Goal: Information Seeking & Learning: Learn about a topic

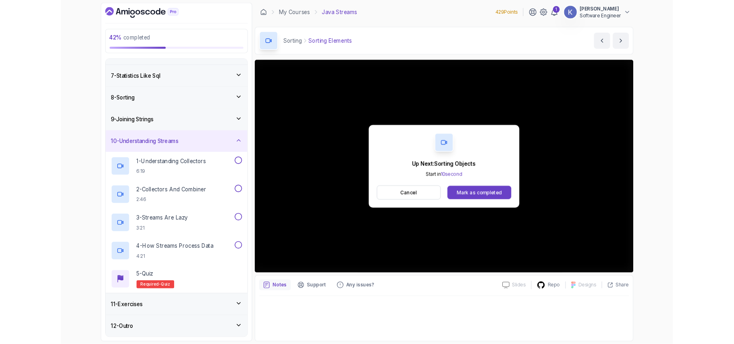
scroll to position [202, 0]
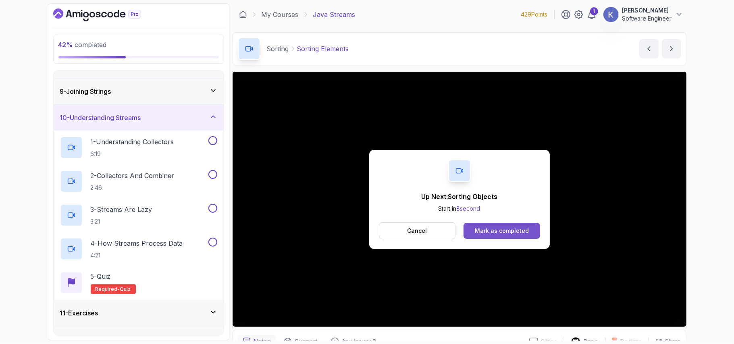
click at [527, 226] on button "Mark as completed" at bounding box center [502, 231] width 76 height 16
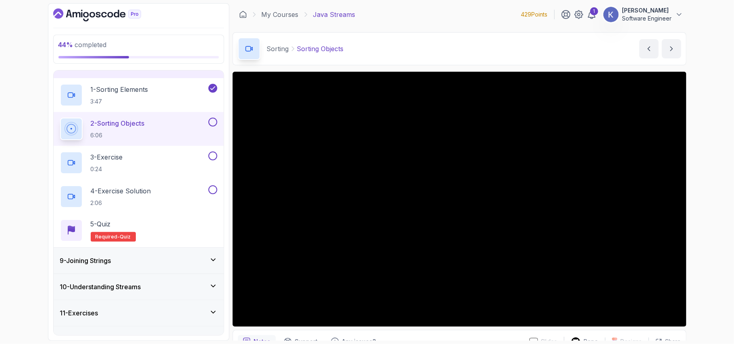
click at [169, 257] on div "9 - Joining Strings" at bounding box center [138, 261] width 157 height 10
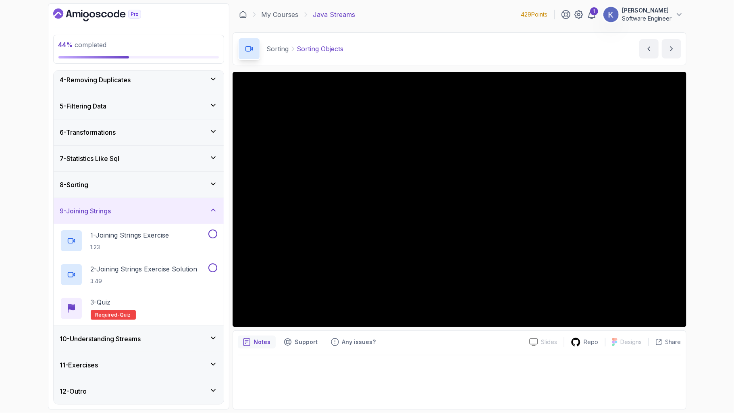
scroll to position [152, 0]
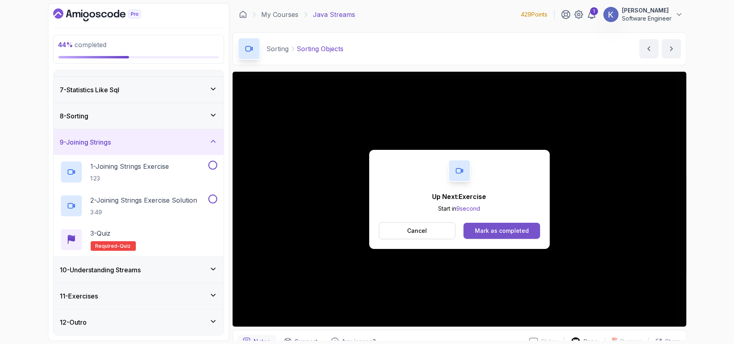
click at [492, 235] on button "Mark as completed" at bounding box center [502, 231] width 76 height 16
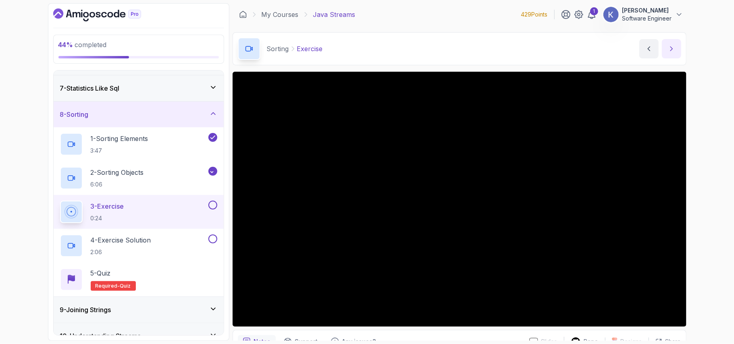
click at [669, 53] on button "next content" at bounding box center [671, 48] width 19 height 19
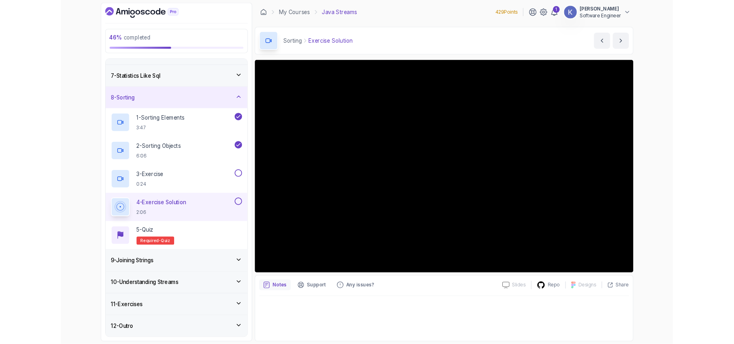
scroll to position [152, 0]
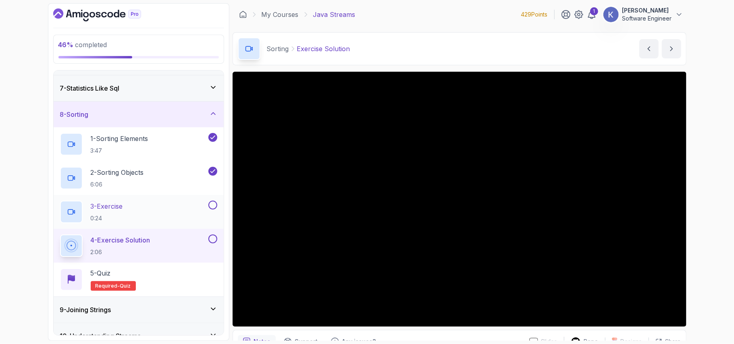
click at [211, 207] on button at bounding box center [212, 205] width 9 height 9
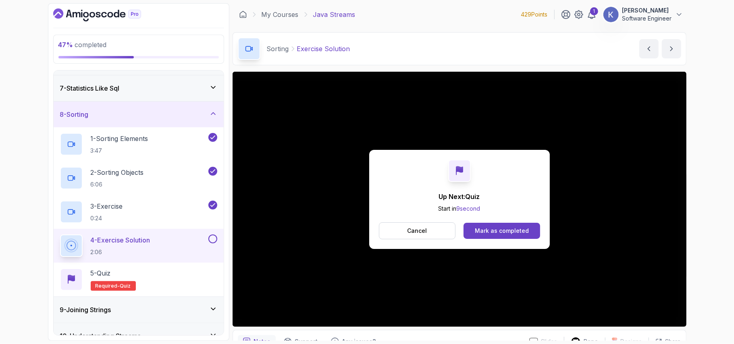
click at [216, 240] on button at bounding box center [212, 239] width 9 height 9
click at [500, 227] on div "Mark as completed" at bounding box center [502, 231] width 54 height 8
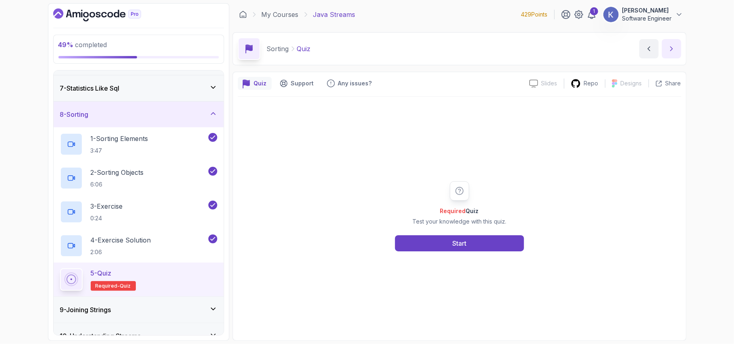
click at [672, 57] on button "next content" at bounding box center [671, 48] width 19 height 19
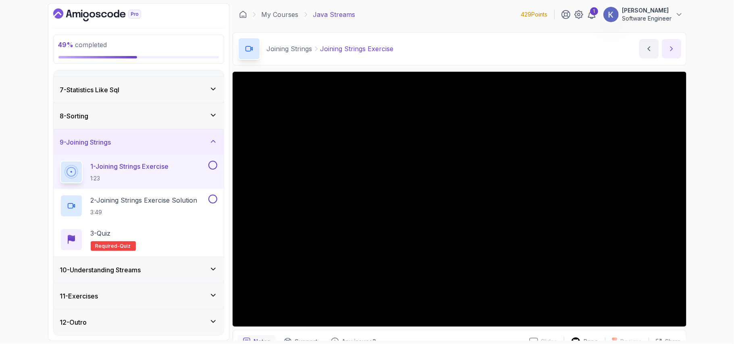
click at [672, 49] on icon "next content" at bounding box center [672, 49] width 2 height 4
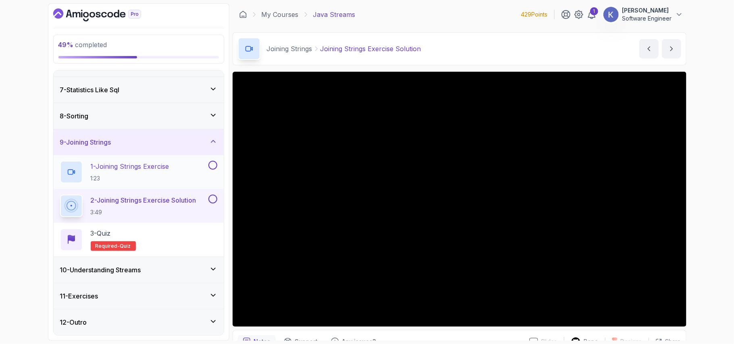
click at [212, 166] on button at bounding box center [212, 165] width 9 height 9
click at [195, 297] on div "11 - Exercises" at bounding box center [138, 297] width 157 height 10
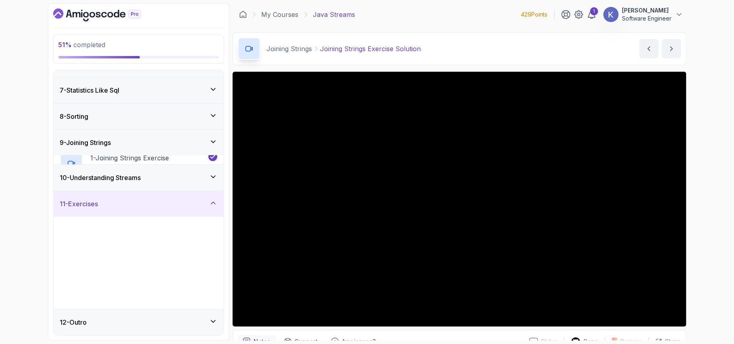
scroll to position [152, 0]
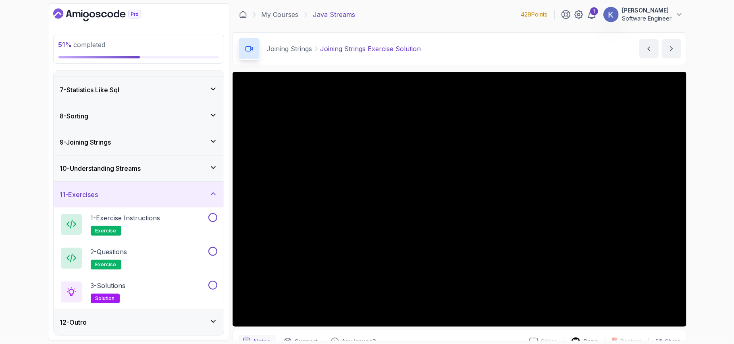
click at [190, 175] on div "10 - Understanding Streams" at bounding box center [139, 169] width 170 height 26
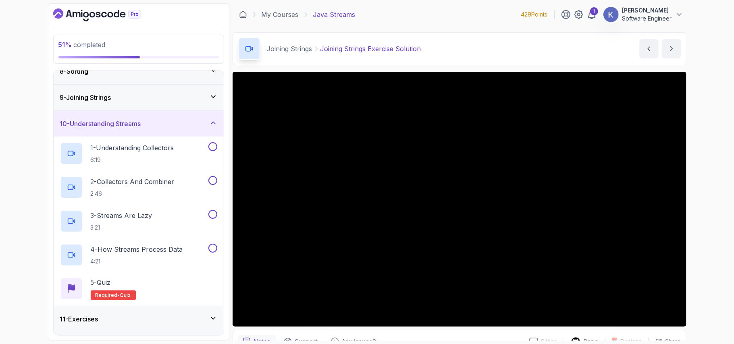
scroll to position [217, 0]
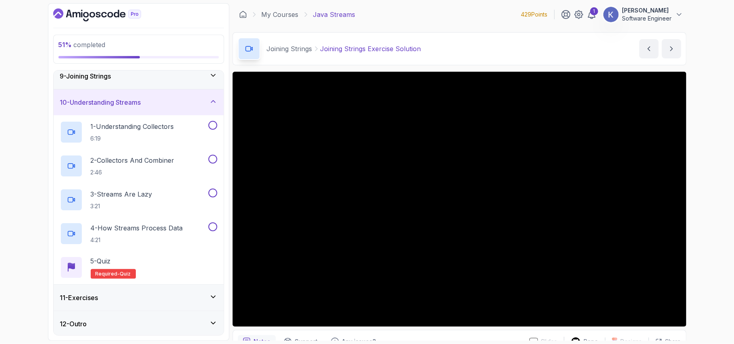
click at [54, 90] on button "10 - Understanding Streams" at bounding box center [139, 103] width 170 height 26
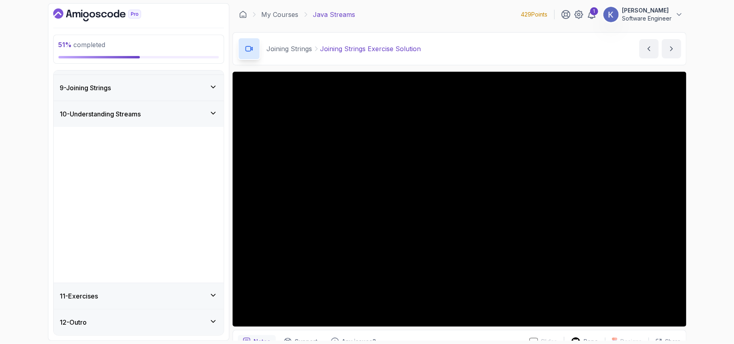
scroll to position [51, 0]
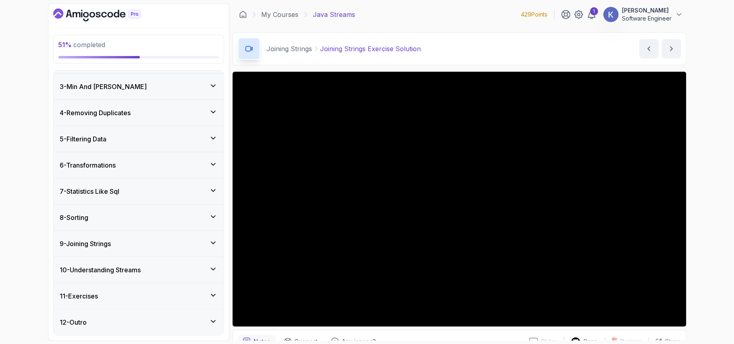
click at [134, 193] on div "7 - Statistics Like Sql" at bounding box center [138, 192] width 157 height 10
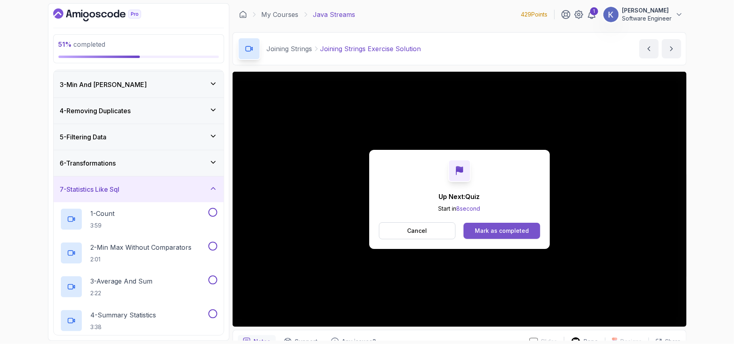
click at [515, 232] on div "Mark as completed" at bounding box center [502, 231] width 54 height 8
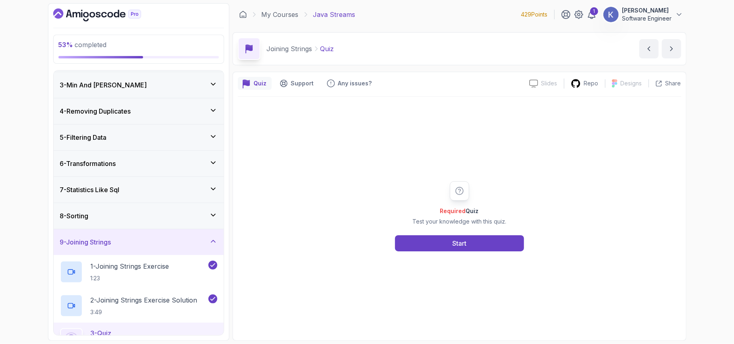
click at [135, 185] on div "7 - Statistics Like Sql" at bounding box center [138, 190] width 157 height 10
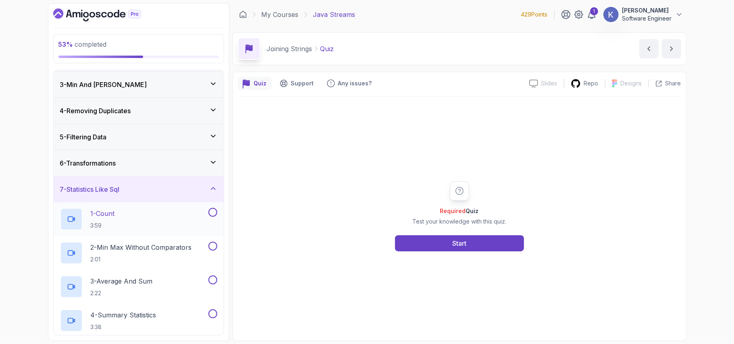
click at [134, 220] on div "1 - Count 3:59" at bounding box center [133, 219] width 147 height 23
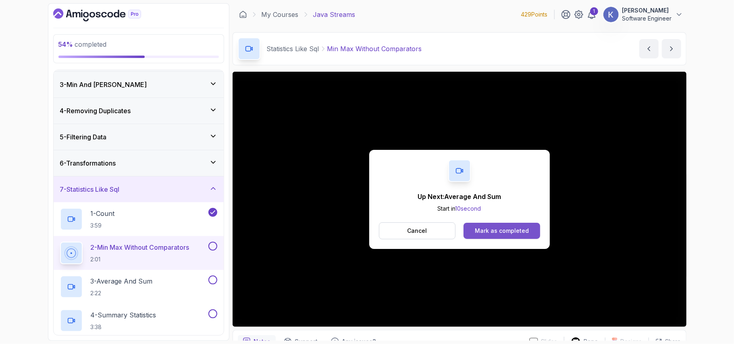
click at [500, 229] on div "Mark as completed" at bounding box center [502, 231] width 54 height 8
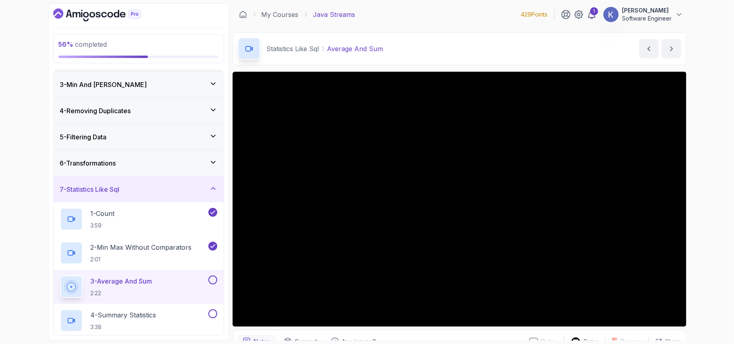
click at [54, 288] on div "3 - Average And Sum 2:22" at bounding box center [139, 287] width 170 height 34
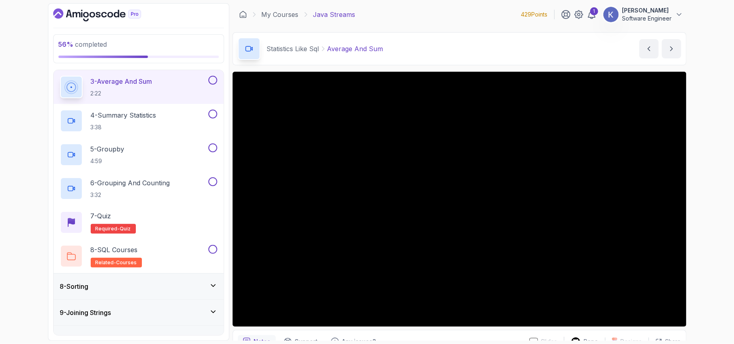
scroll to position [266, 0]
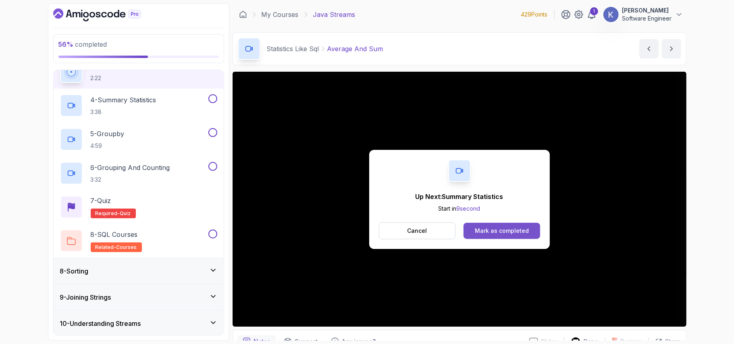
click at [511, 232] on div "Mark as completed" at bounding box center [502, 231] width 54 height 8
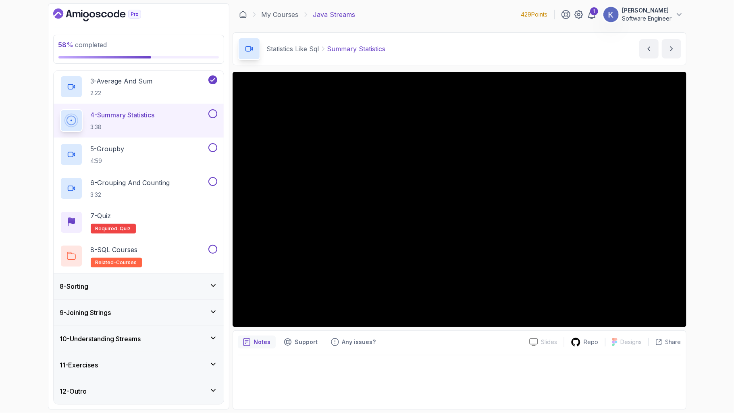
scroll to position [271, 0]
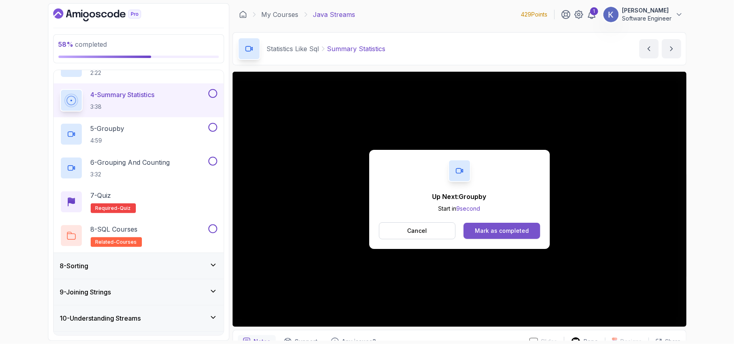
click at [485, 237] on button "Mark as completed" at bounding box center [502, 231] width 76 height 16
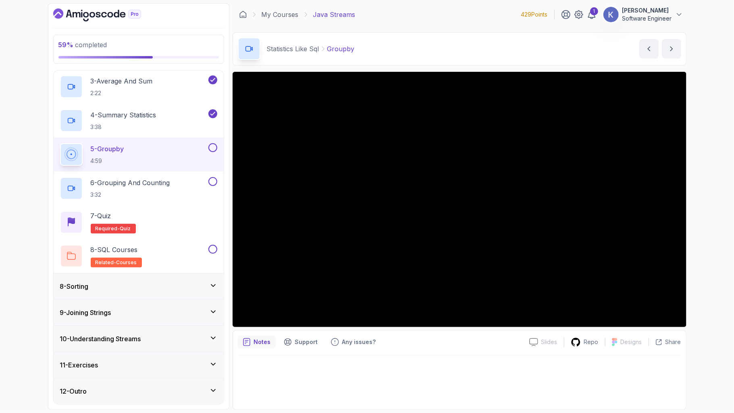
scroll to position [271, 0]
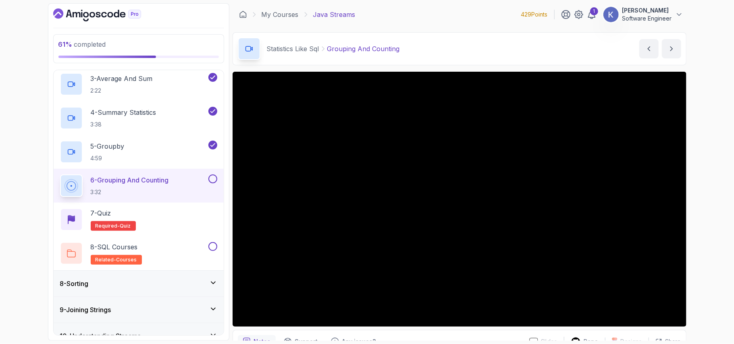
scroll to position [271, 0]
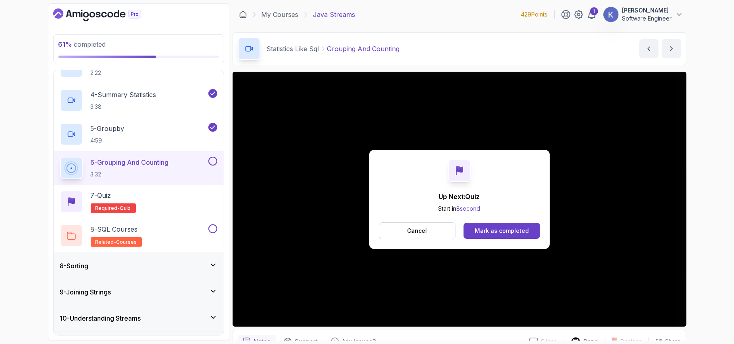
click at [527, 220] on div "Up Next: Quiz Start in 8 second Cancel Mark as completed" at bounding box center [459, 199] width 181 height 99
click at [527, 234] on div "Mark as completed" at bounding box center [502, 231] width 54 height 8
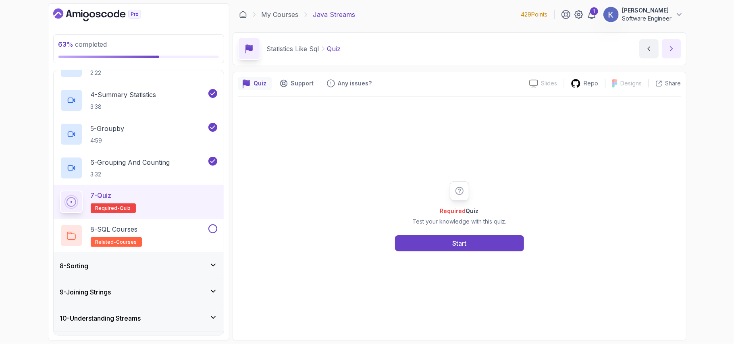
click at [673, 51] on icon "next content" at bounding box center [672, 49] width 8 height 8
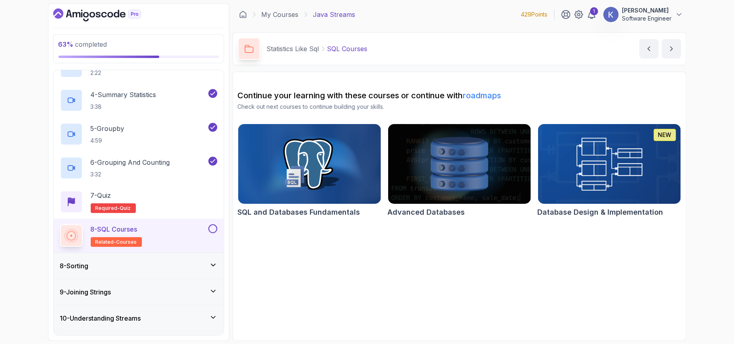
click at [212, 228] on button at bounding box center [212, 229] width 9 height 9
click at [177, 297] on div "9 - Joining Strings" at bounding box center [138, 293] width 157 height 10
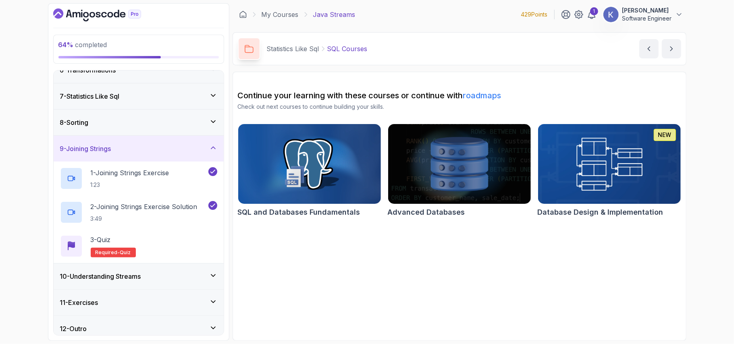
scroll to position [152, 0]
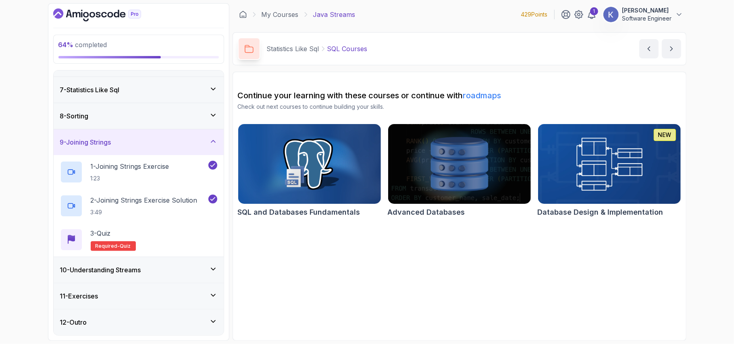
click at [170, 273] on div "10 - Understanding Streams" at bounding box center [138, 270] width 157 height 10
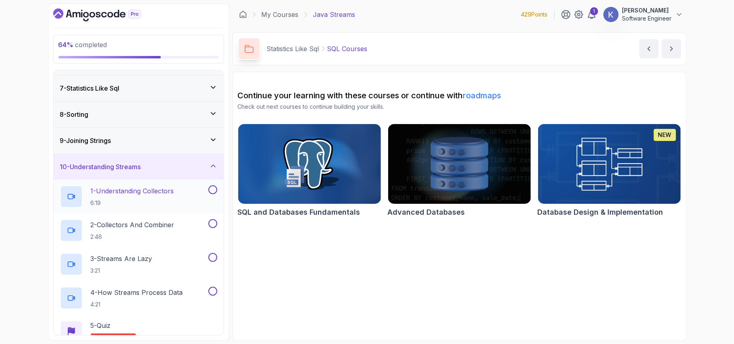
click at [165, 199] on h2 "1 - Understanding Collectors 6:19" at bounding box center [132, 196] width 83 height 21
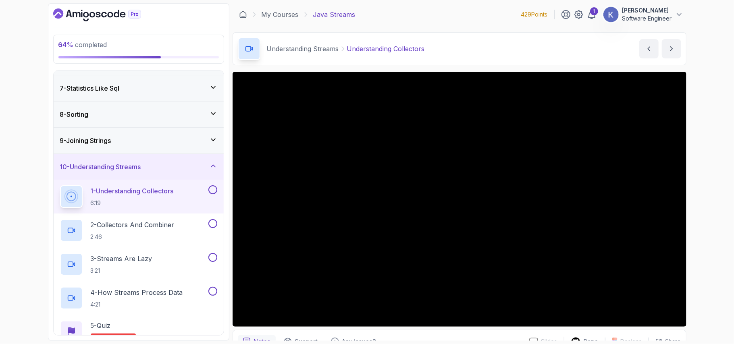
click at [56, 198] on div "1 - Understanding Collectors 6:19" at bounding box center [139, 197] width 170 height 34
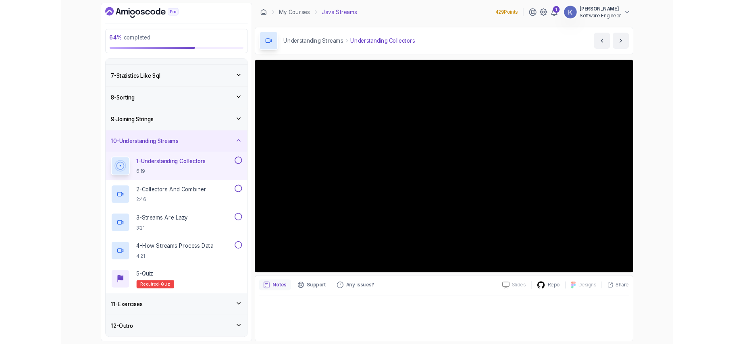
scroll to position [152, 0]
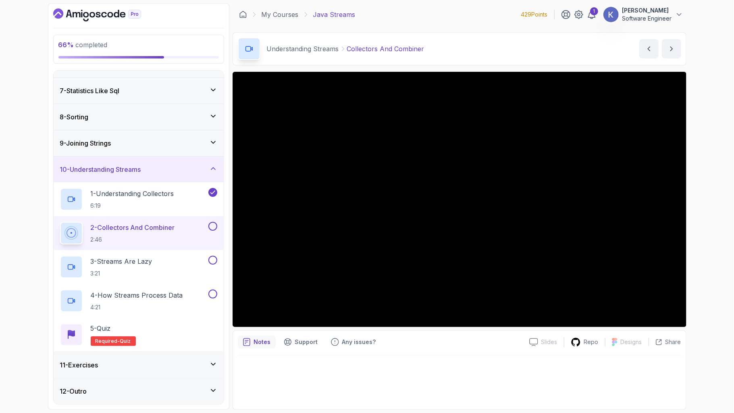
scroll to position [220, 0]
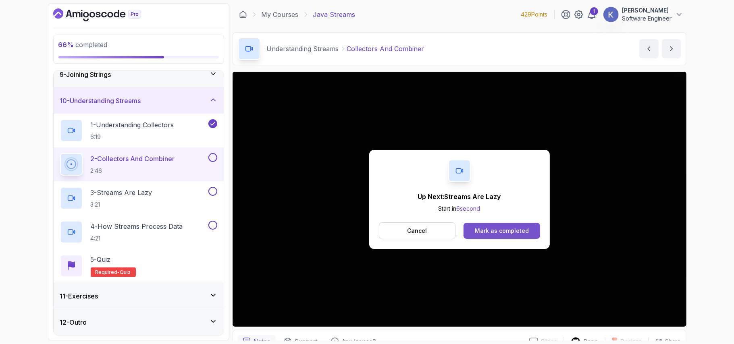
click at [494, 235] on div "Mark as completed" at bounding box center [502, 231] width 54 height 8
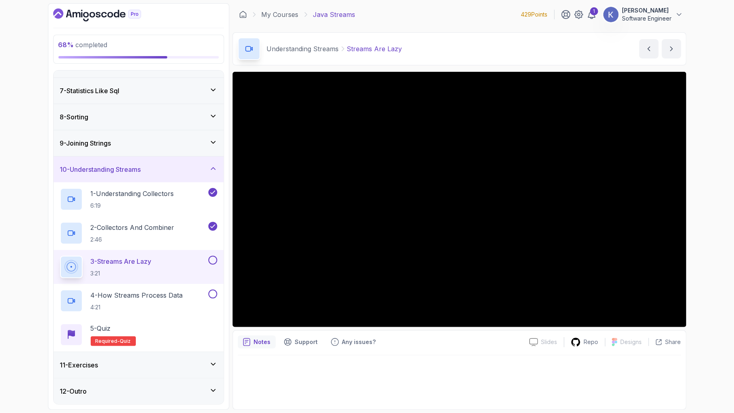
scroll to position [220, 0]
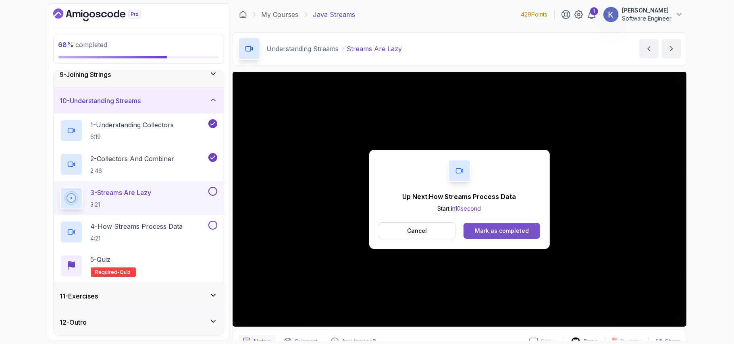
click at [531, 229] on button "Mark as completed" at bounding box center [502, 231] width 76 height 16
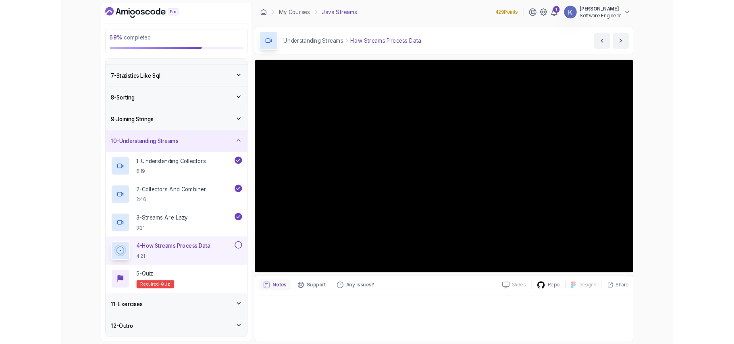
scroll to position [220, 0]
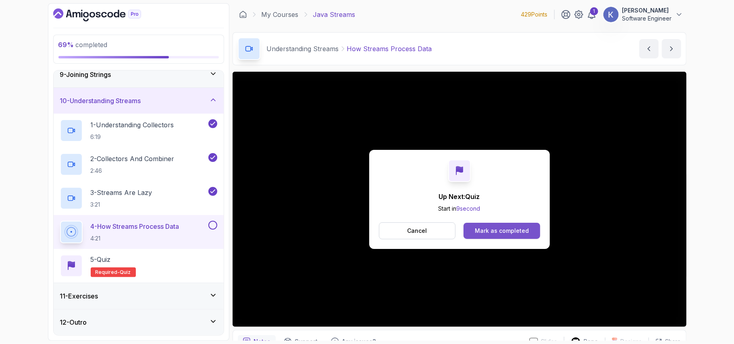
click at [531, 229] on button "Mark as completed" at bounding box center [502, 231] width 76 height 16
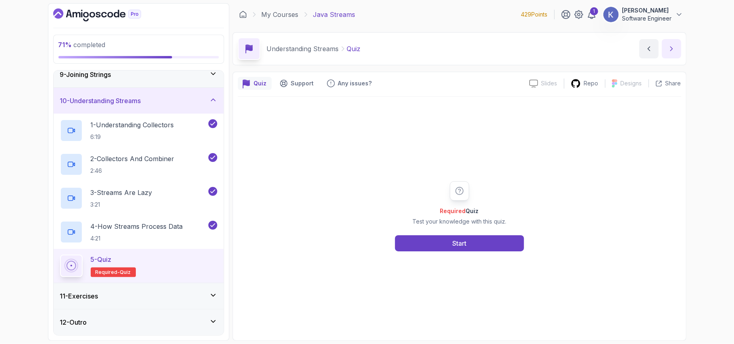
click at [675, 47] on icon "next content" at bounding box center [672, 49] width 8 height 8
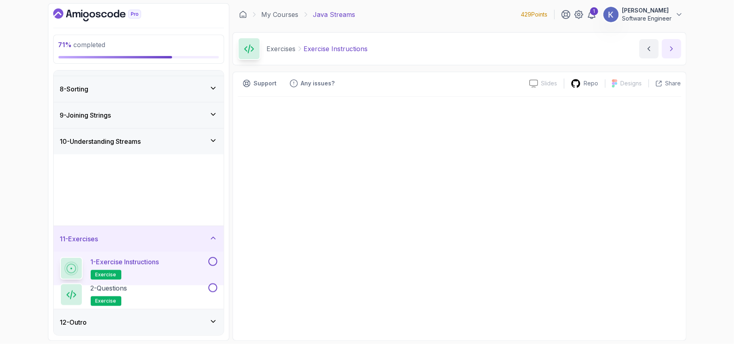
scroll to position [152, 0]
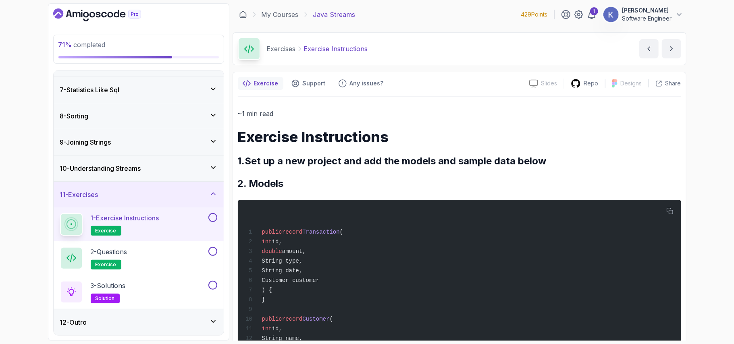
click at [205, 321] on div "12 - Outro" at bounding box center [138, 323] width 157 height 10
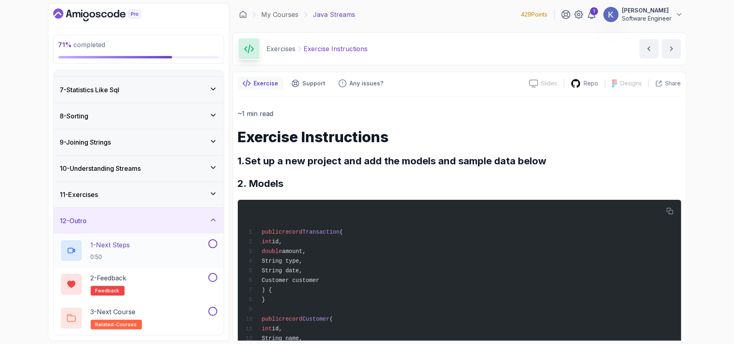
click at [185, 249] on div "1 - Next Steps 0:50" at bounding box center [133, 251] width 147 height 23
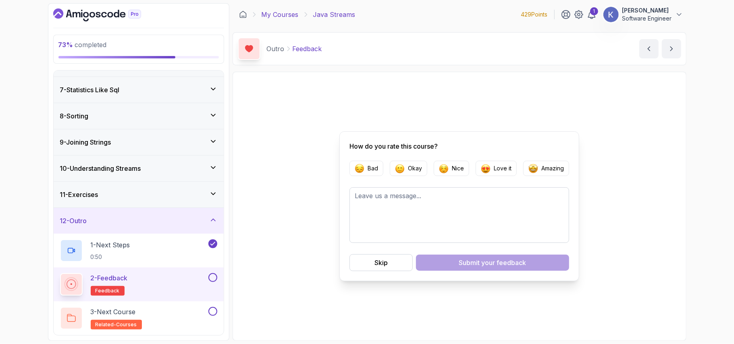
click at [288, 14] on link "My Courses" at bounding box center [280, 15] width 37 height 10
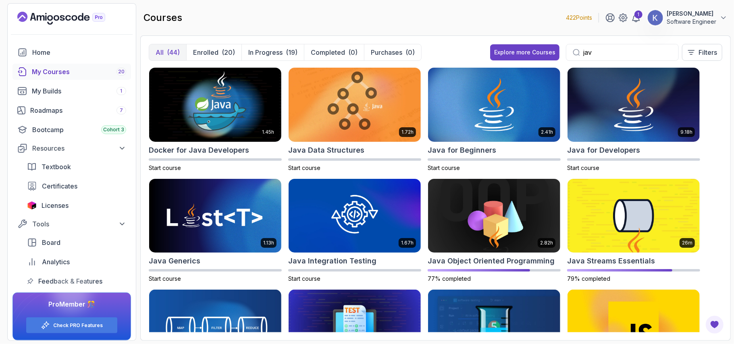
scroll to position [172, 0]
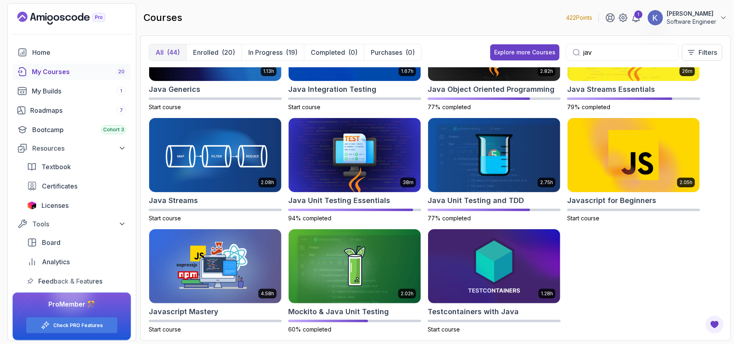
click at [597, 281] on div "1.45h Docker for Java Developers Start course 1.72h Java Data Structures Start …" at bounding box center [436, 199] width 574 height 265
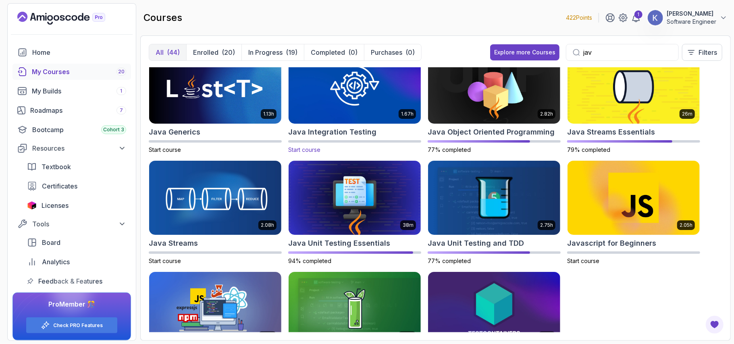
scroll to position [107, 0]
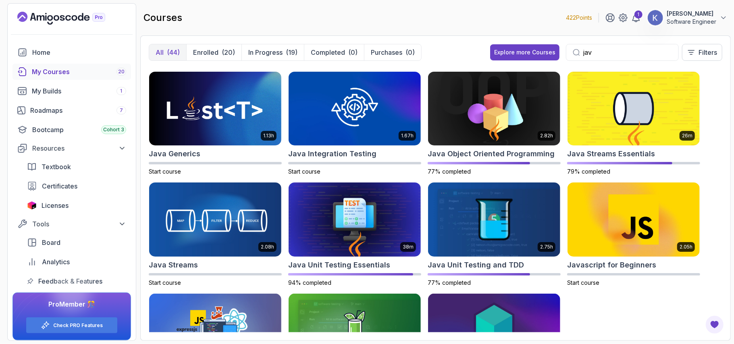
click at [606, 48] on input "jav" at bounding box center [627, 53] width 89 height 10
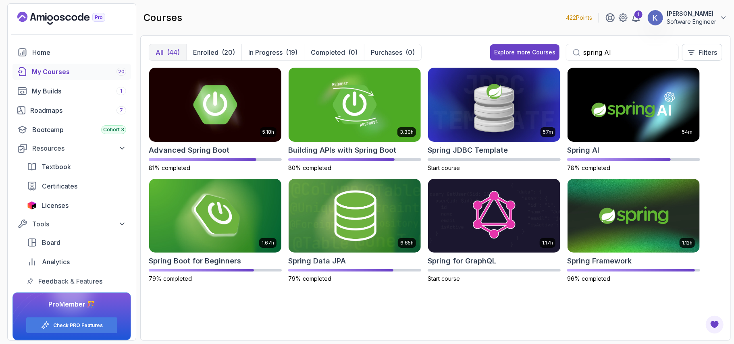
type input "spring AI"
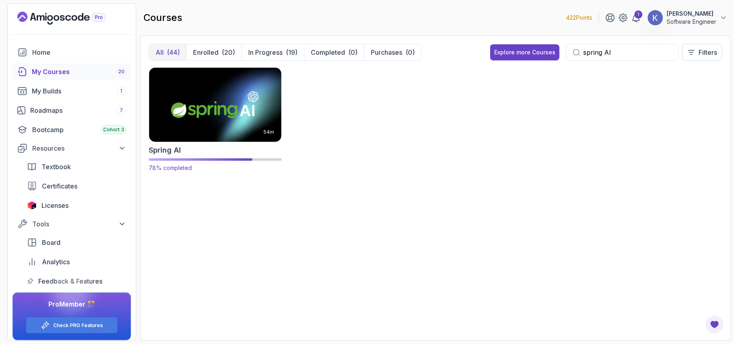
click at [256, 136] on img at bounding box center [215, 105] width 139 height 78
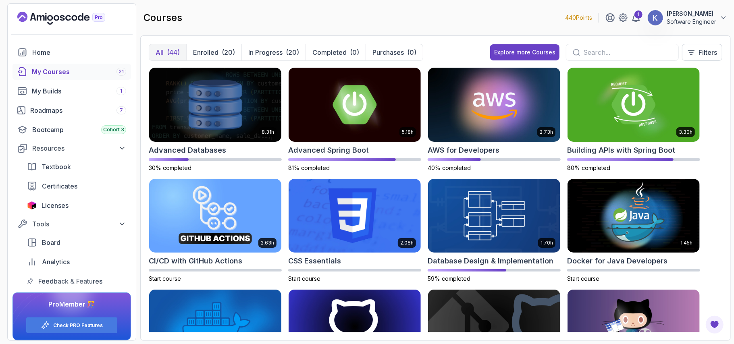
click at [652, 57] on div at bounding box center [622, 52] width 113 height 17
click at [640, 52] on input "text" at bounding box center [627, 53] width 89 height 10
type input "AI"
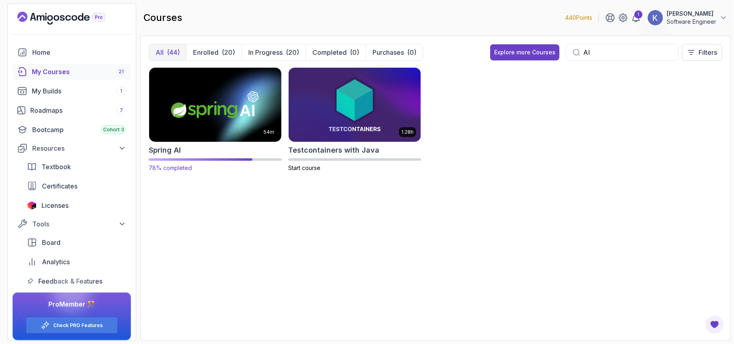
click at [240, 129] on img at bounding box center [215, 105] width 139 height 78
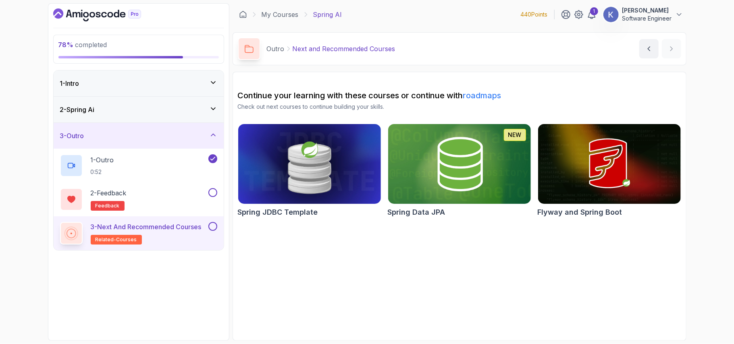
click at [171, 78] on div "1 - Intro" at bounding box center [139, 84] width 170 height 26
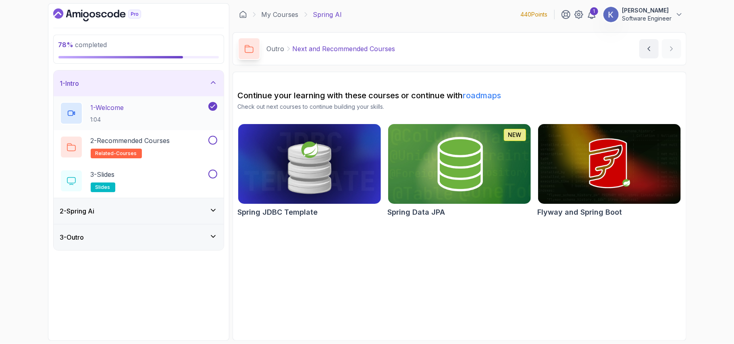
click at [150, 114] on div "1 - Welcome 1:04" at bounding box center [133, 113] width 147 height 23
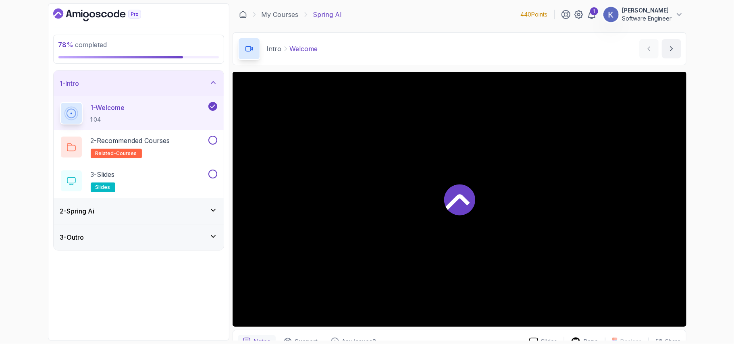
click at [165, 215] on div "2 - Spring Ai" at bounding box center [138, 211] width 157 height 10
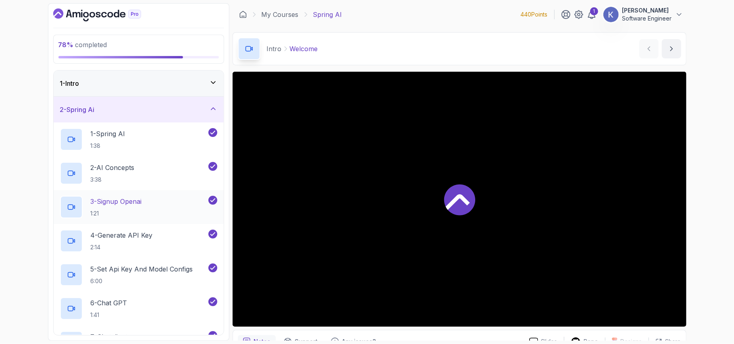
click at [135, 214] on div "3 - Signup Openai 1:21" at bounding box center [139, 207] width 170 height 34
click at [155, 148] on div "1 - Spring AI 1:38" at bounding box center [133, 139] width 147 height 23
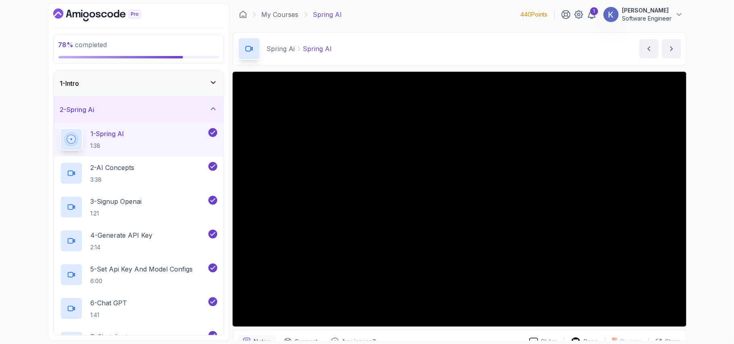
click at [578, 65] on main "My Courses Spring AI 440 Points 1 subramanya jois Software Engineer 3 - Spring …" at bounding box center [460, 172] width 454 height 338
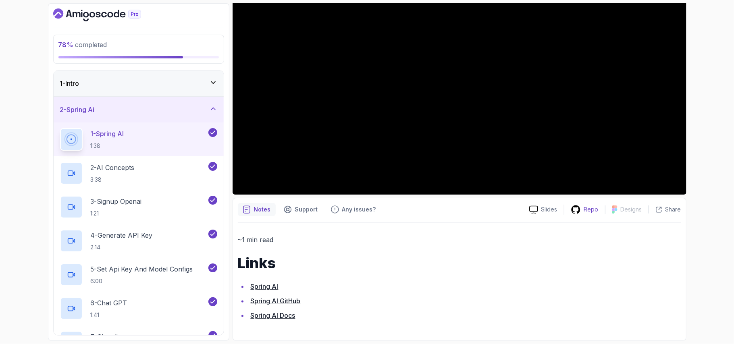
click at [583, 210] on div "Repo" at bounding box center [585, 210] width 41 height 10
